Goal: Navigation & Orientation: Find specific page/section

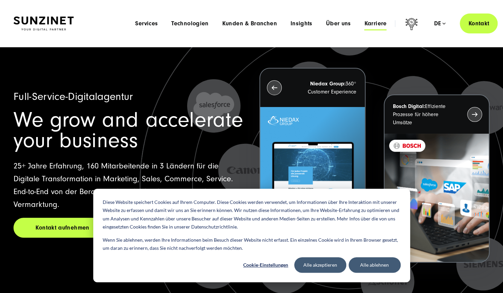
click at [374, 22] on span "Karriere" at bounding box center [375, 23] width 22 height 7
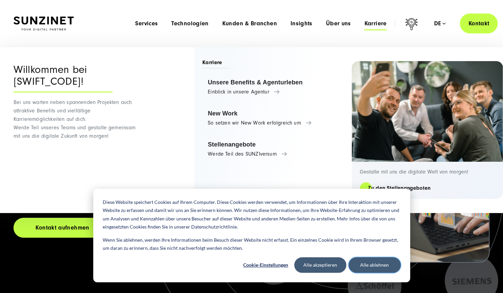
click at [384, 264] on button "Alle ablehnen" at bounding box center [374, 265] width 52 height 16
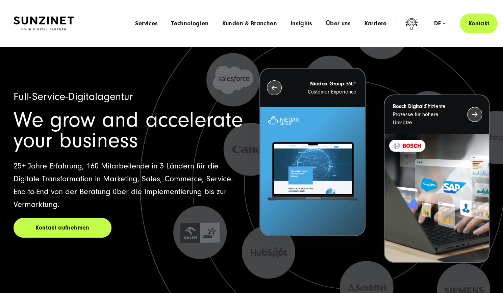
click at [369, 19] on div "Menu Services Menu Full Service Digitalagentur Wir lösen komplexe Herausforderu…" at bounding box center [312, 24] width 369 height 20
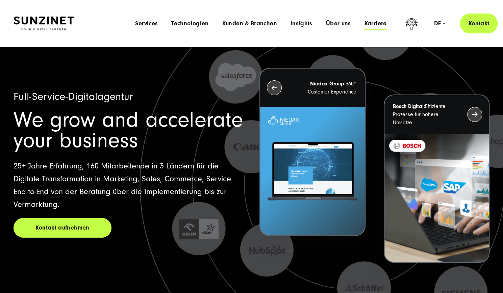
click at [370, 24] on span "Karriere" at bounding box center [375, 23] width 22 height 7
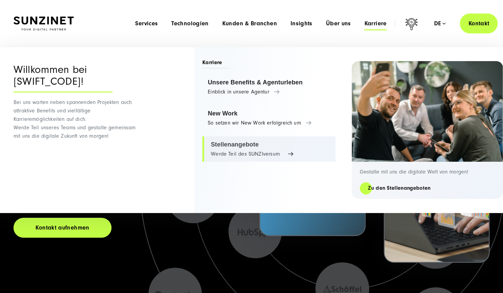
click at [240, 145] on link "Stellenangebote Werde Teil des SUNZIversum" at bounding box center [268, 149] width 133 height 26
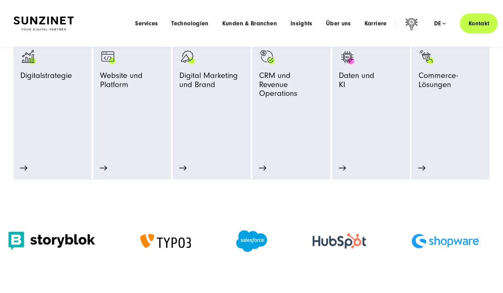
scroll to position [338, 0]
